Goal: Find specific page/section: Find specific page/section

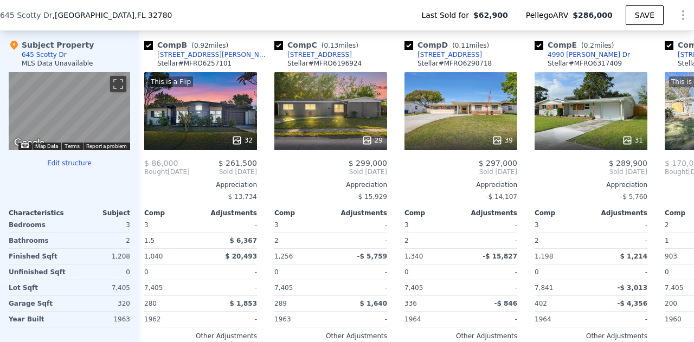
scroll to position [0, 137]
click at [343, 126] on div "29" at bounding box center [331, 111] width 113 height 78
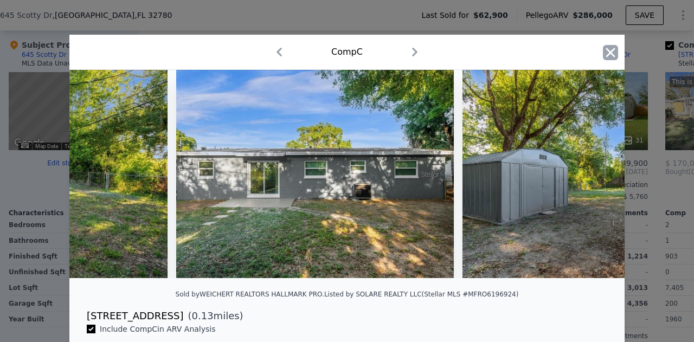
click at [611, 54] on icon "button" at bounding box center [610, 52] width 15 height 15
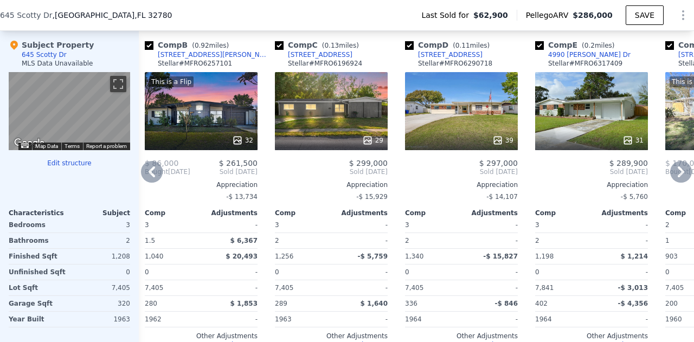
click at [459, 133] on div "39" at bounding box center [461, 111] width 113 height 78
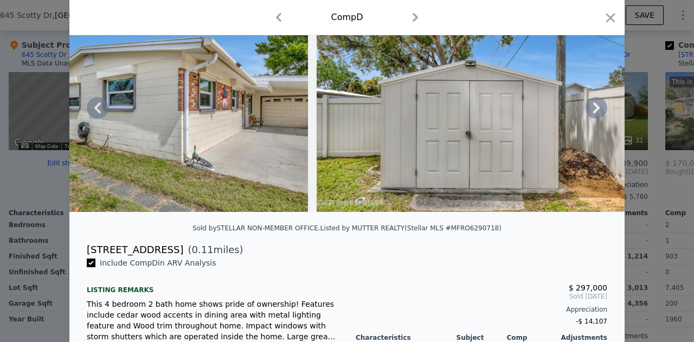
scroll to position [88, 0]
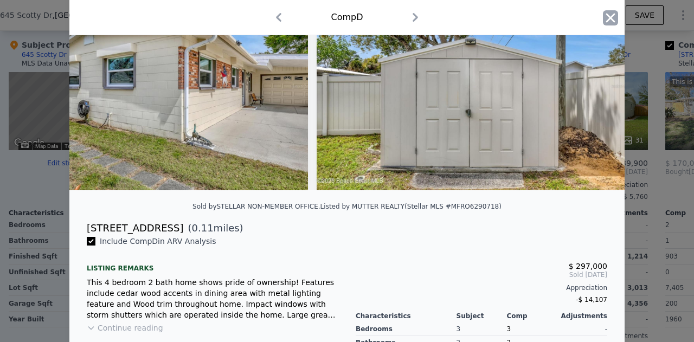
click at [603, 21] on icon "button" at bounding box center [610, 17] width 15 height 15
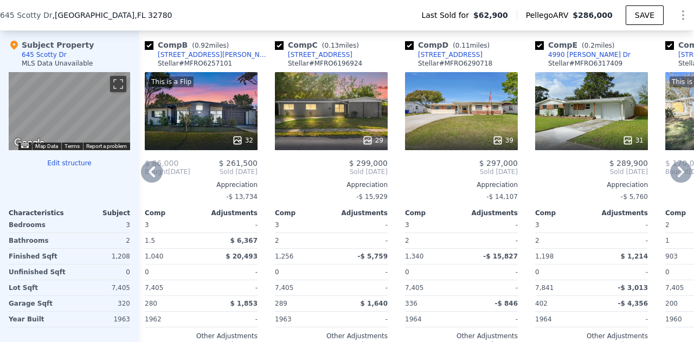
click at [457, 116] on div "39" at bounding box center [461, 111] width 113 height 78
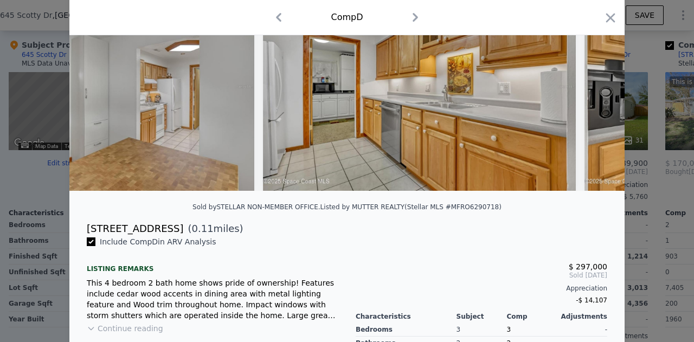
scroll to position [89, 0]
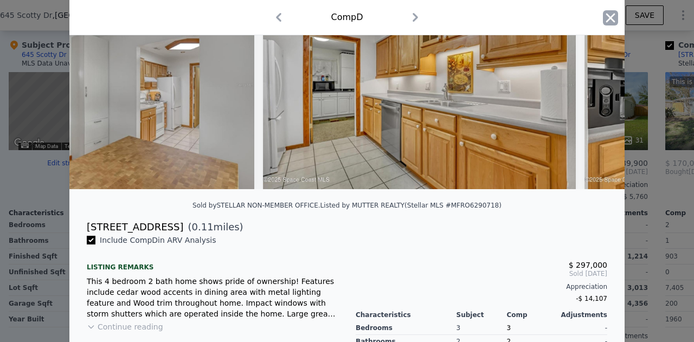
click at [608, 14] on icon "button" at bounding box center [610, 17] width 15 height 15
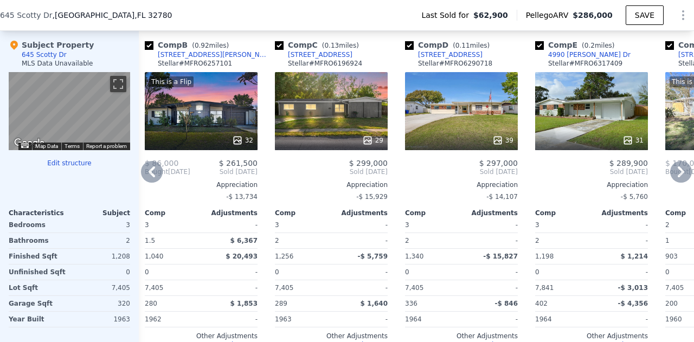
click at [349, 136] on div "29" at bounding box center [331, 111] width 113 height 78
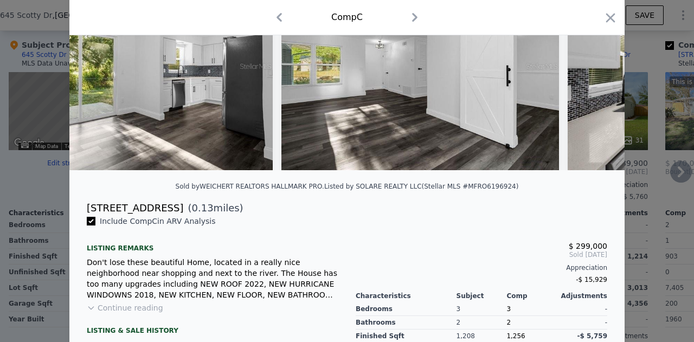
scroll to position [107, 0]
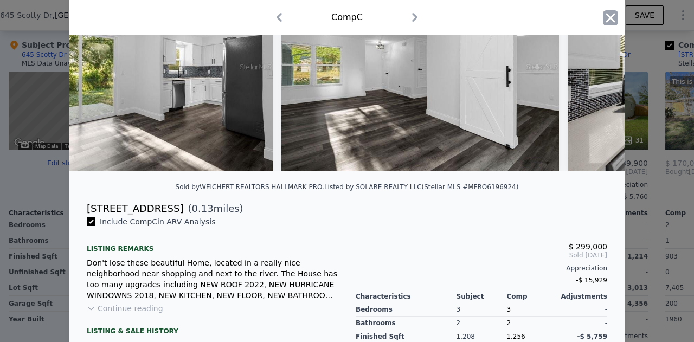
click at [607, 18] on icon "button" at bounding box center [610, 17] width 9 height 9
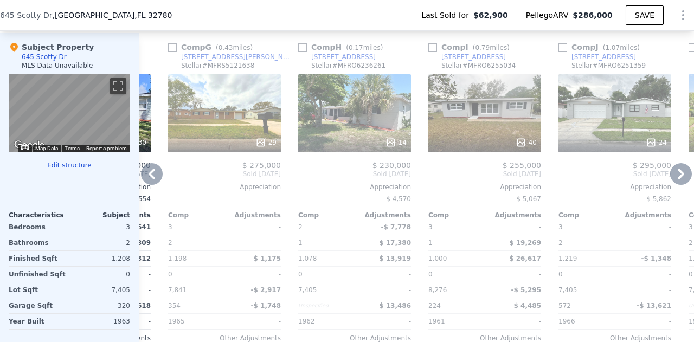
scroll to position [1056, 0]
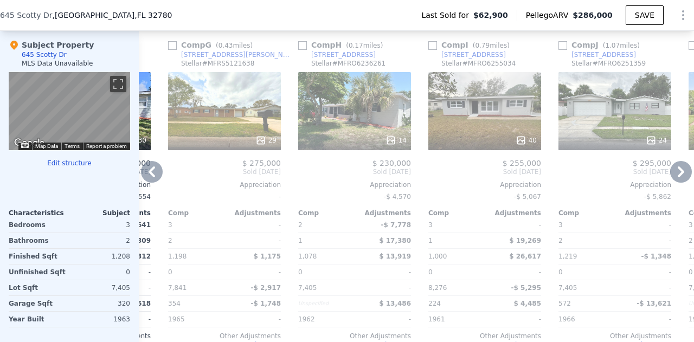
click at [370, 117] on div "14" at bounding box center [354, 111] width 113 height 78
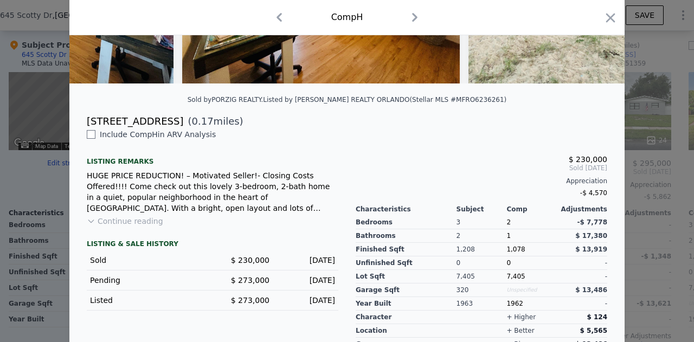
scroll to position [195, 0]
click at [605, 18] on icon "button" at bounding box center [610, 17] width 15 height 15
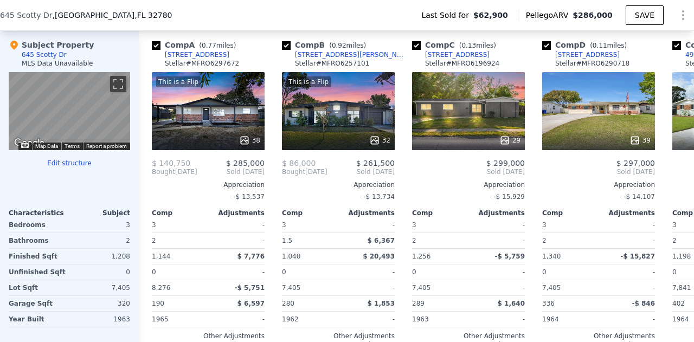
scroll to position [0, 1]
